Goal: Information Seeking & Learning: Find specific fact

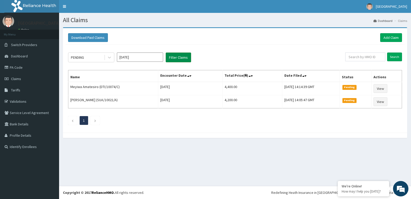
click at [172, 55] on button "Filter Claims" at bounding box center [178, 57] width 25 height 10
drag, startPoint x: 171, startPoint y: 55, endPoint x: 167, endPoint y: 52, distance: 4.7
click at [171, 55] on button "Filter Claims" at bounding box center [178, 57] width 25 height 10
click at [15, 89] on span "Tariffs" at bounding box center [15, 90] width 9 height 5
click at [26, 66] on link "PA Code" at bounding box center [29, 67] width 59 height 11
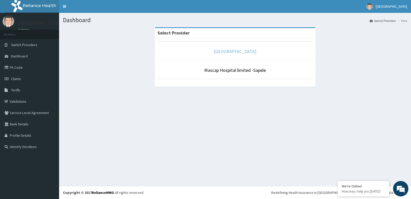
click at [221, 50] on link "MASCAP HOSPITAL" at bounding box center [235, 51] width 43 height 6
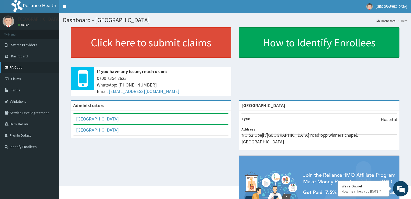
click at [20, 67] on link "PA Code" at bounding box center [29, 67] width 59 height 11
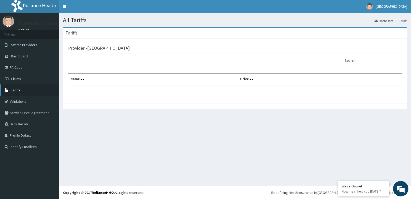
click at [13, 89] on span "Tariffs" at bounding box center [15, 90] width 9 height 5
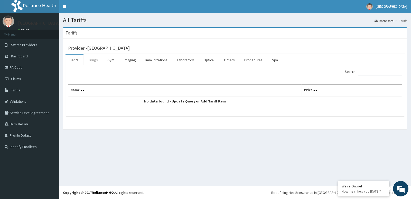
click at [92, 61] on link "Drugs" at bounding box center [93, 59] width 17 height 11
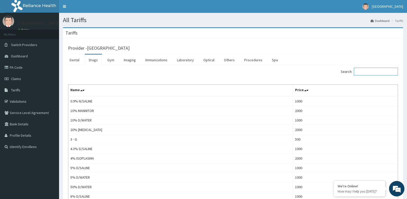
click at [363, 71] on input "Search:" at bounding box center [376, 72] width 44 height 8
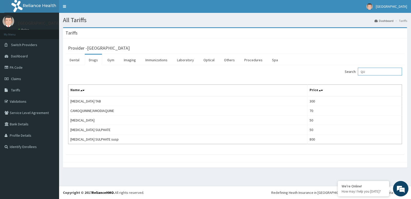
type input "Q"
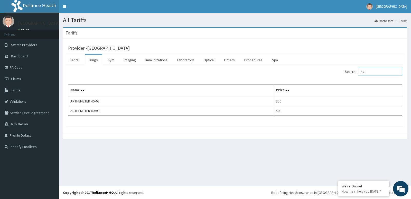
type input "A"
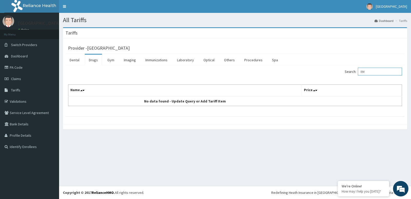
type input "E"
type input "A"
type input "B"
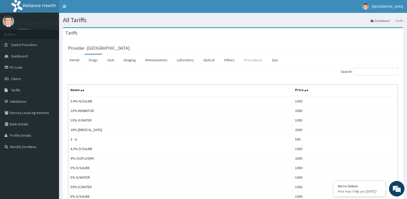
click at [243, 59] on link "Procedures" at bounding box center [253, 59] width 26 height 11
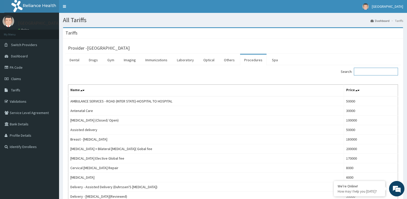
click at [367, 73] on input "Search:" at bounding box center [376, 72] width 44 height 8
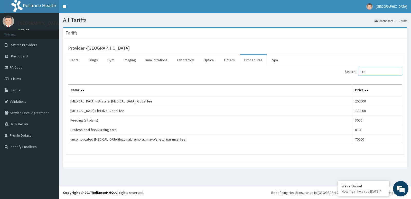
type input "FEE"
